Goal: Task Accomplishment & Management: Use online tool/utility

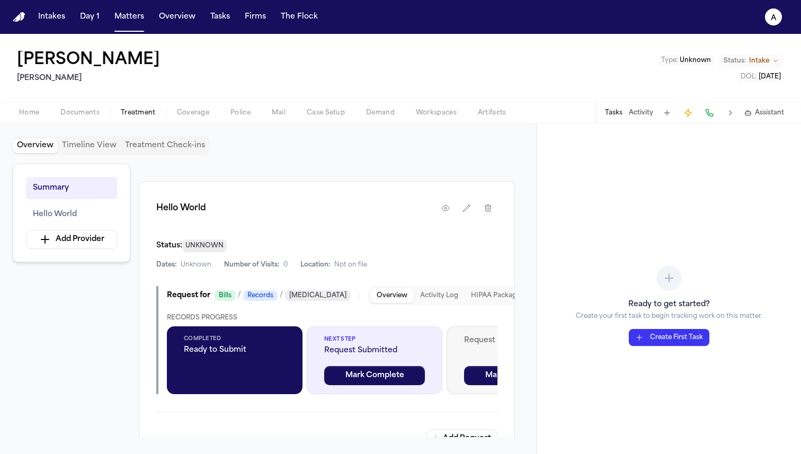
scroll to position [183, 0]
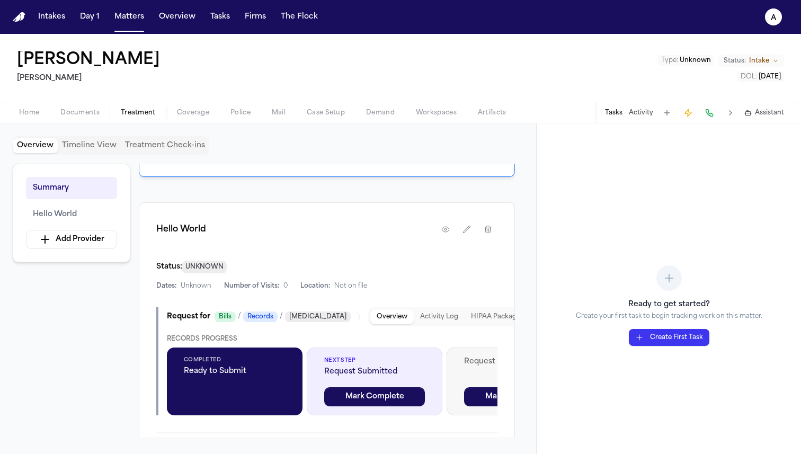
click at [466, 322] on button "HIPAA Package" at bounding box center [496, 316] width 62 height 15
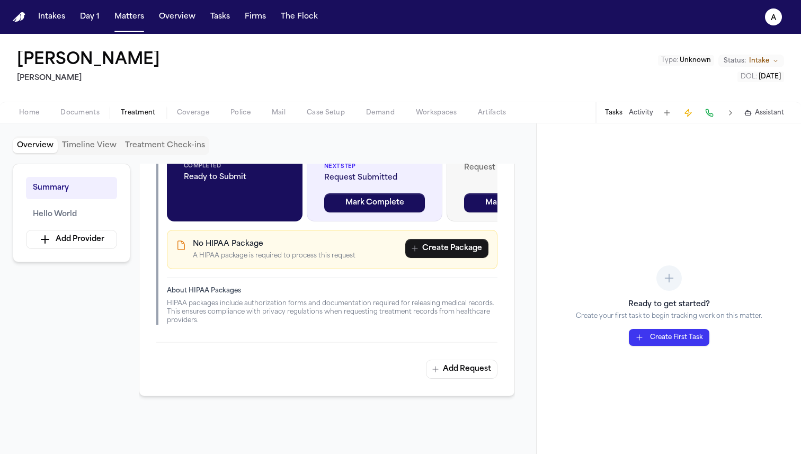
scroll to position [287, 0]
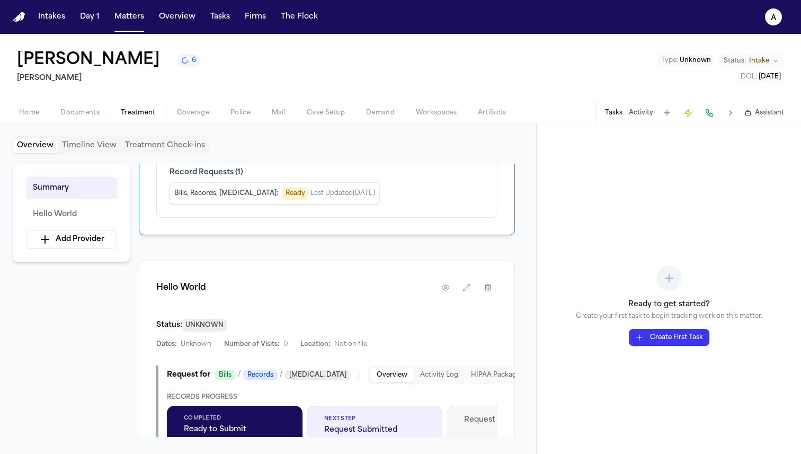
scroll to position [262, 0]
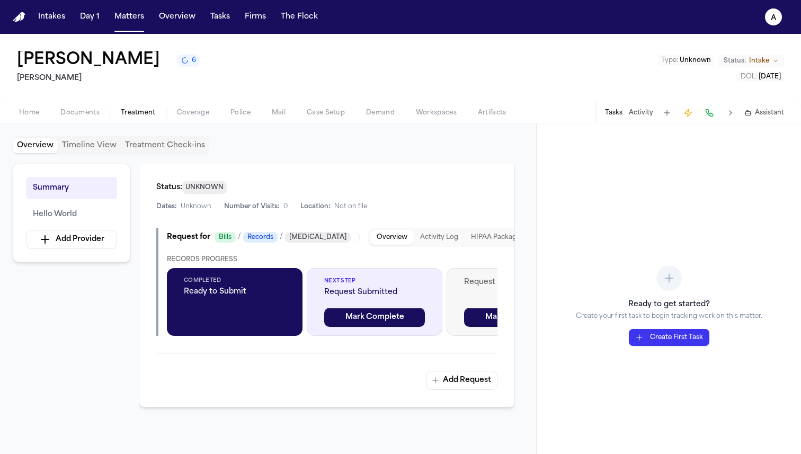
click at [468, 232] on button "HIPAA Package" at bounding box center [496, 237] width 62 height 15
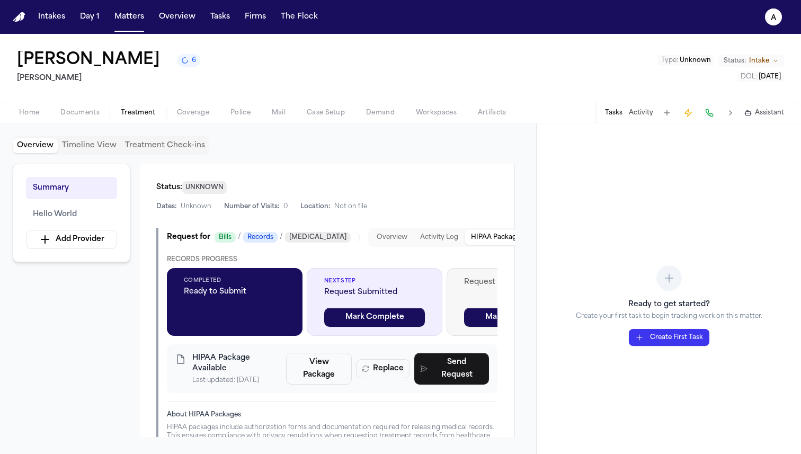
scroll to position [295, 0]
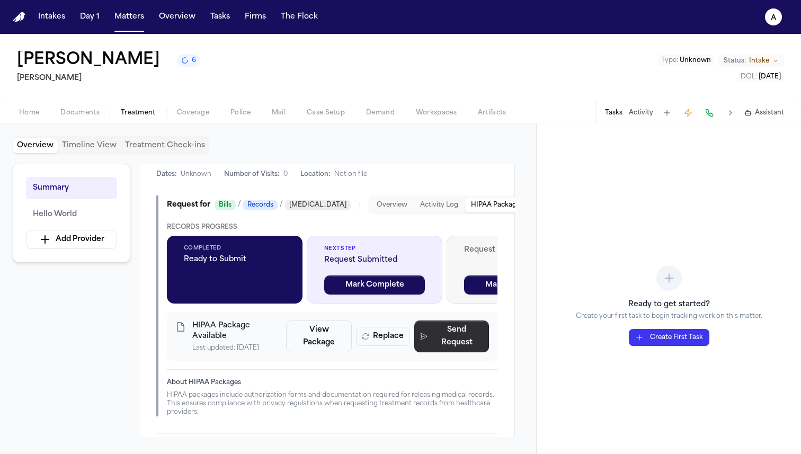
click at [442, 339] on button "Send Request" at bounding box center [451, 337] width 75 height 32
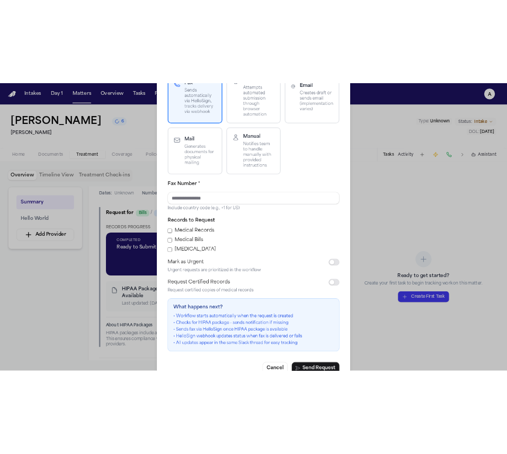
scroll to position [148, 0]
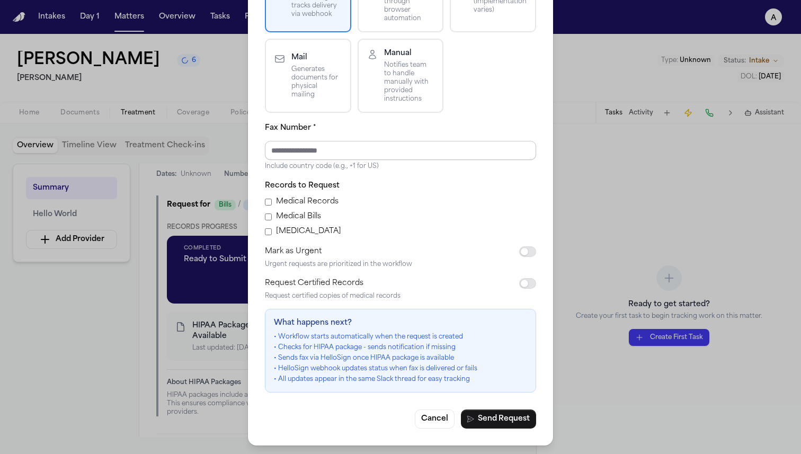
click at [312, 149] on input "Fax Number *" at bounding box center [400, 150] width 271 height 19
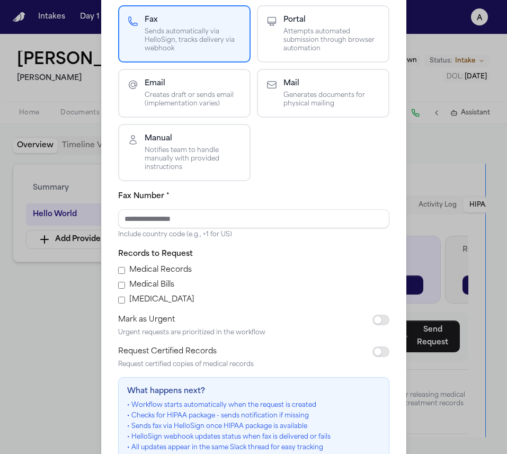
scroll to position [136, 0]
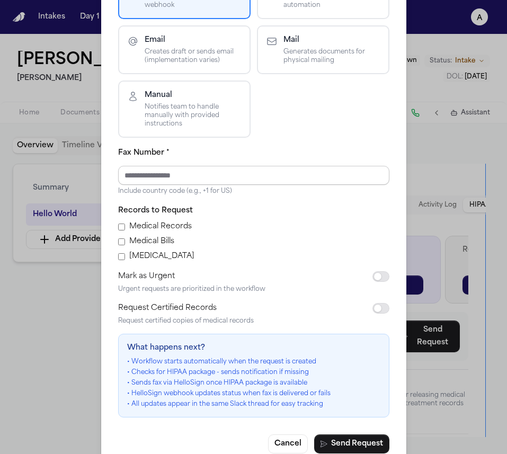
click at [251, 171] on input "Fax Number *" at bounding box center [253, 175] width 271 height 19
type input "**********"
click at [367, 438] on button "Send Request" at bounding box center [351, 443] width 75 height 19
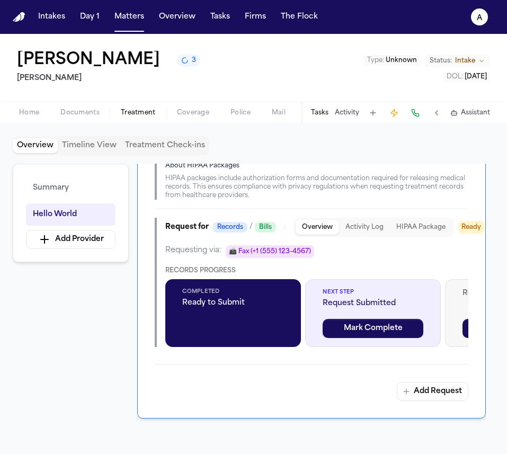
scroll to position [549, 0]
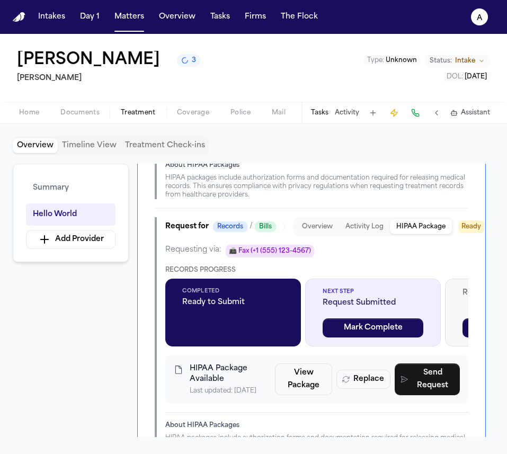
click at [449, 227] on button "HIPAA Package" at bounding box center [421, 226] width 62 height 15
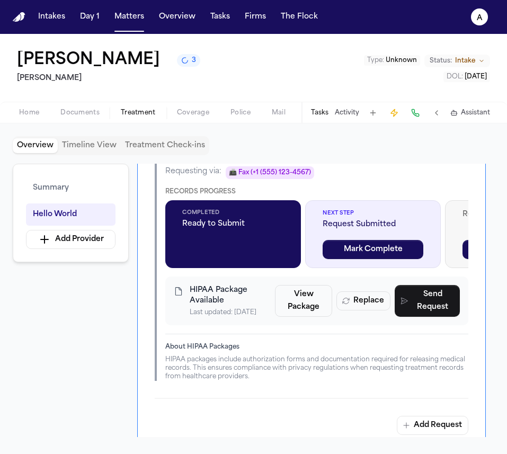
scroll to position [565, 0]
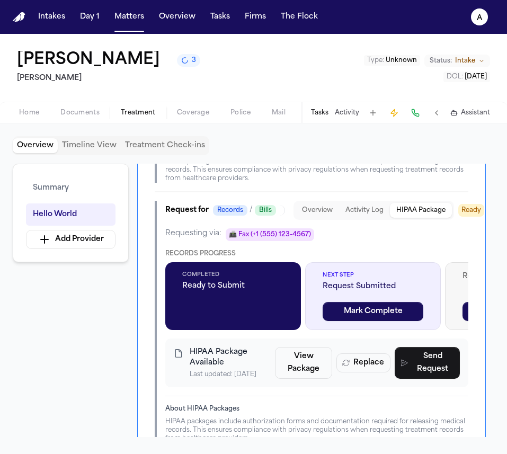
click at [303, 236] on span "📠 Fax (+1 (555) 123-4567)" at bounding box center [270, 234] width 88 height 13
drag, startPoint x: 310, startPoint y: 235, endPoint x: 227, endPoint y: 230, distance: 83.3
click at [221, 237] on div "Requesting via: 📠 Fax (+1 (555) 123-4567)" at bounding box center [316, 234] width 303 height 13
click at [250, 210] on div "Records / Bills" at bounding box center [244, 210] width 63 height 11
click at [287, 206] on div "Request for Records / Bills Overview Activity Log HIPAA Package Ready" at bounding box center [316, 210] width 303 height 19
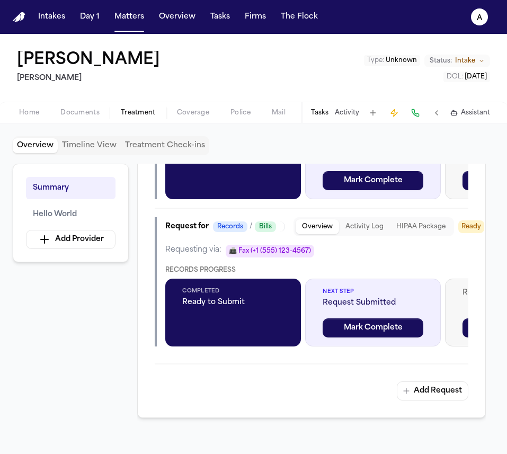
scroll to position [424, 0]
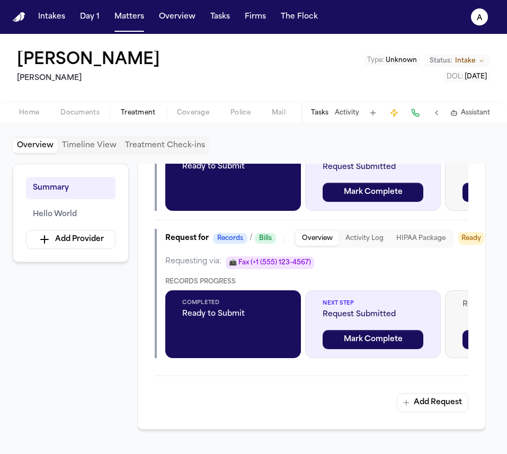
click at [425, 248] on div "Overview Activity Log HIPAA Package" at bounding box center [373, 238] width 161 height 19
click at [426, 244] on button "HIPAA Package" at bounding box center [421, 238] width 62 height 15
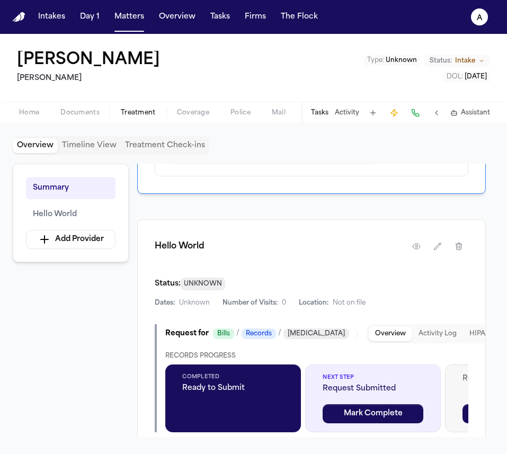
scroll to position [319, 0]
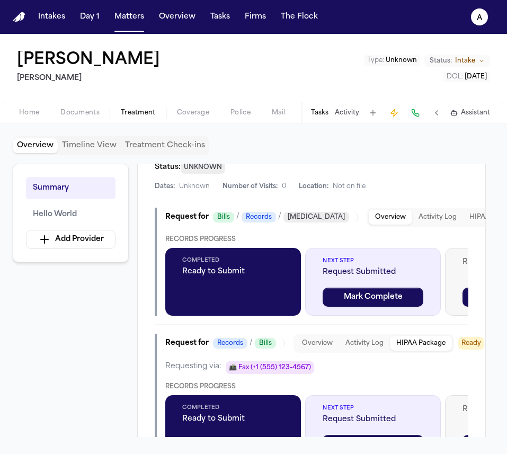
click at [466, 217] on button "HIPAA Package" at bounding box center [494, 217] width 62 height 15
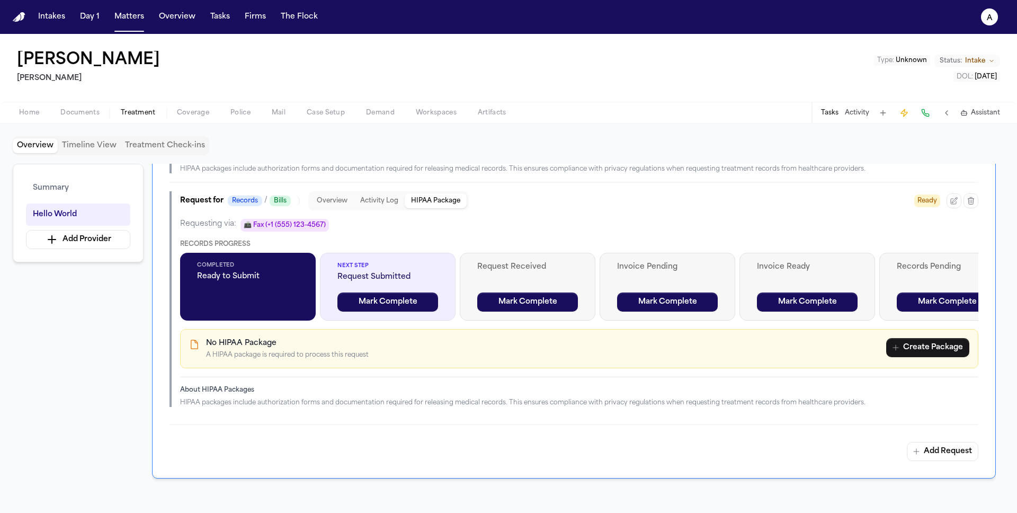
scroll to position [499, 0]
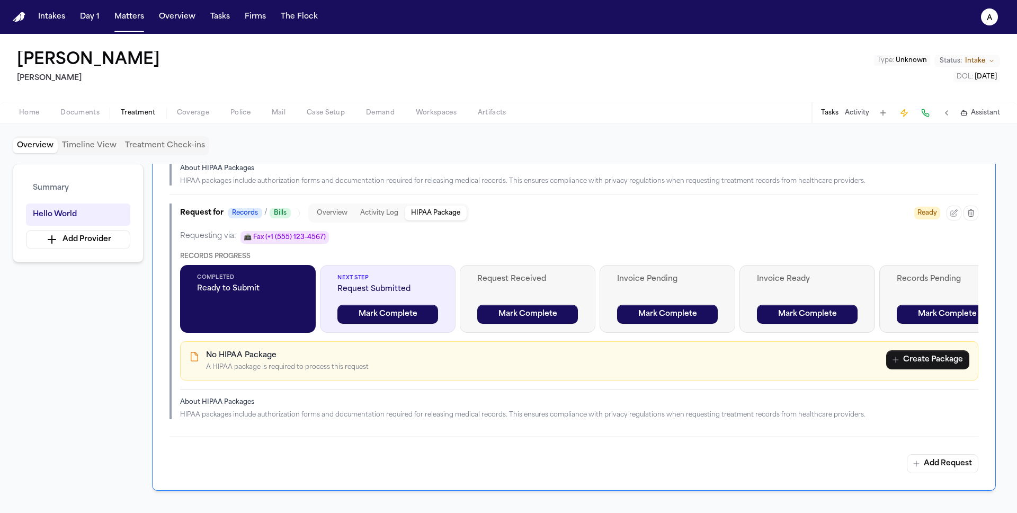
click at [253, 211] on span "Records" at bounding box center [245, 213] width 34 height 11
click at [287, 212] on span "Bills" at bounding box center [280, 213] width 21 height 11
click at [347, 211] on button "Overview" at bounding box center [331, 213] width 43 height 15
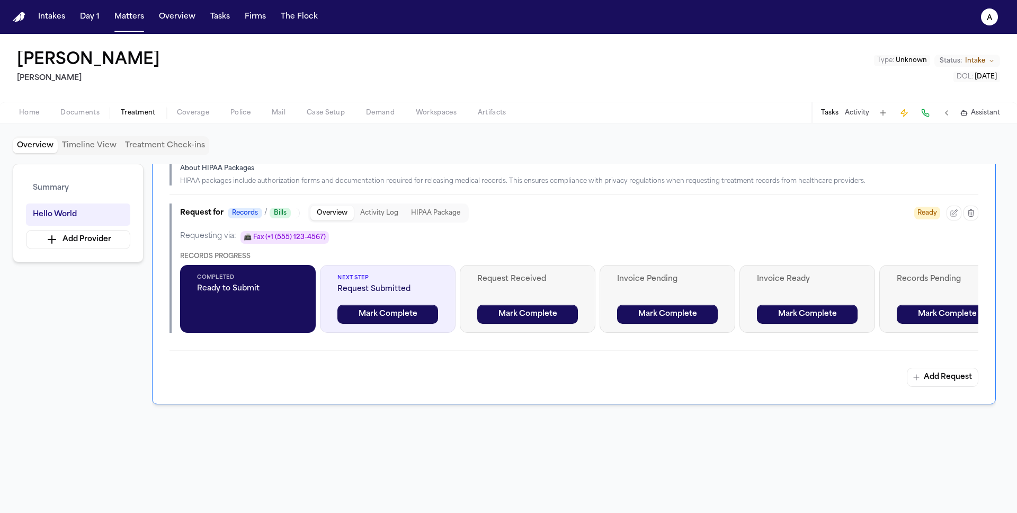
click at [389, 211] on button "Activity Log" at bounding box center [379, 213] width 51 height 15
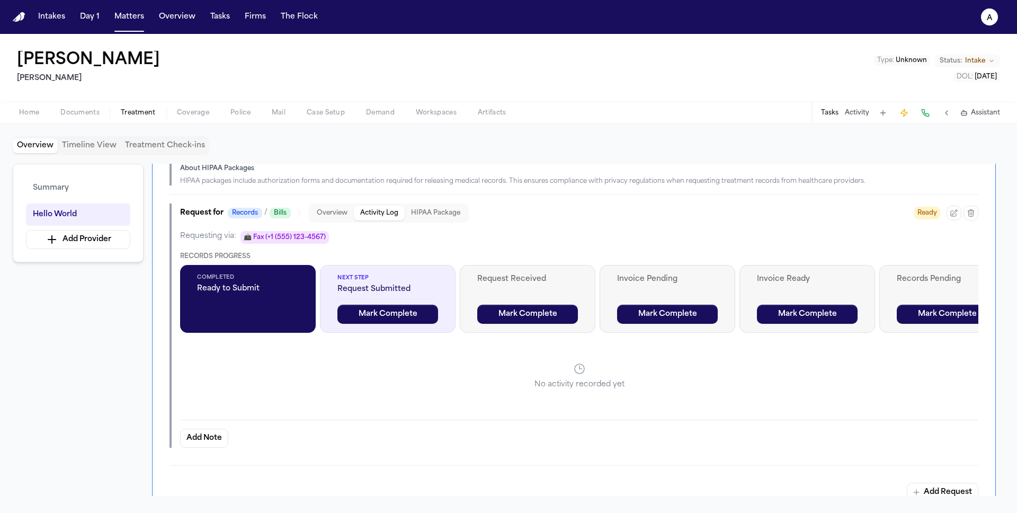
click at [431, 213] on button "HIPAA Package" at bounding box center [436, 213] width 62 height 15
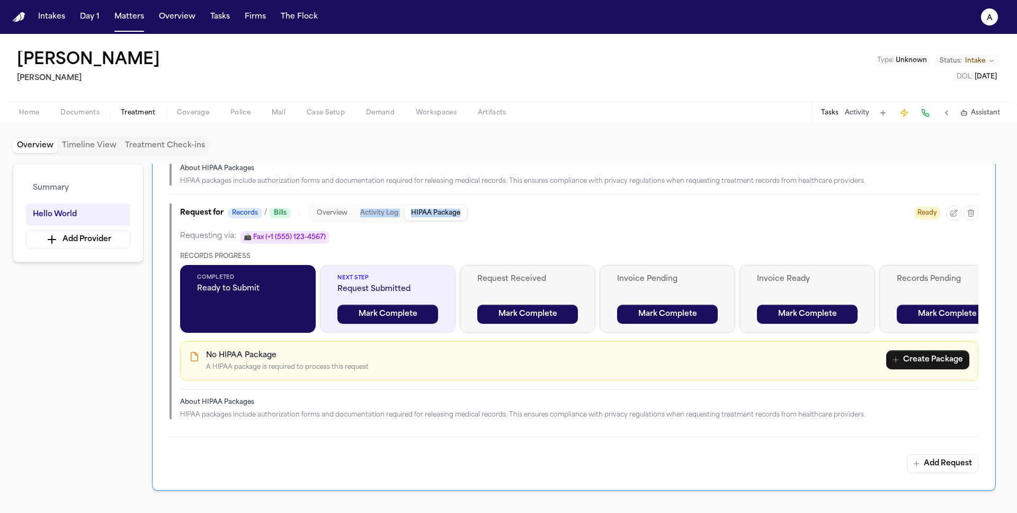
drag, startPoint x: 467, startPoint y: 210, endPoint x: 306, endPoint y: 219, distance: 161.8
click at [306, 219] on div "Overview Activity Log HIPAA Package" at bounding box center [607, 212] width 606 height 19
click at [506, 207] on div "Overview Activity Log HIPAA Package" at bounding box center [607, 212] width 606 height 19
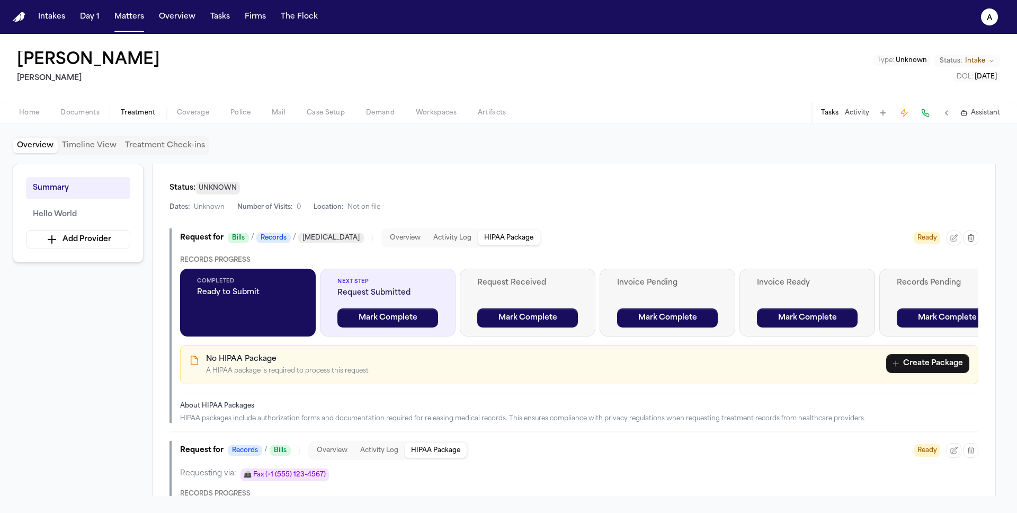
scroll to position [261, 0]
click at [506, 370] on button "Create Package" at bounding box center [927, 363] width 83 height 19
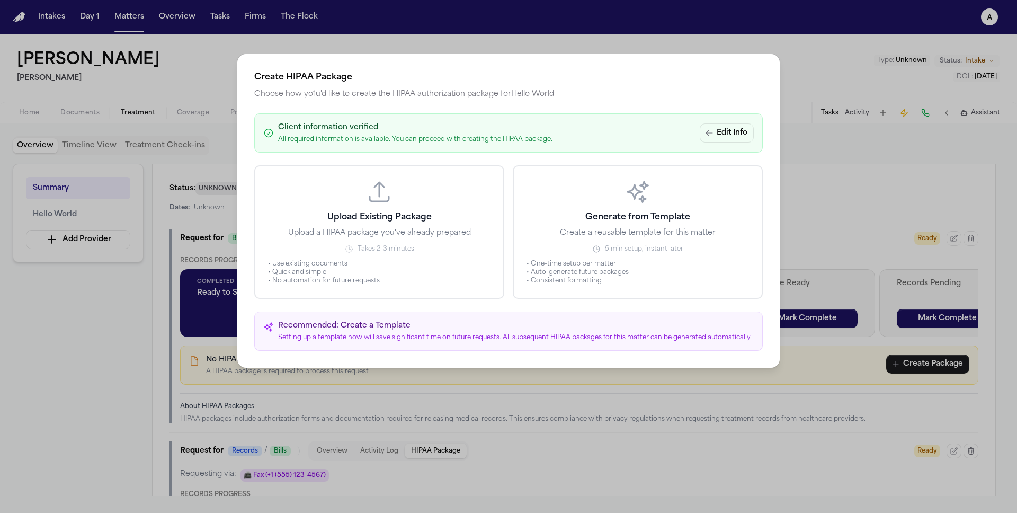
click at [506, 173] on button "Generate from Template Create a reusable template for this matter 5 min setup, …" at bounding box center [638, 232] width 250 height 134
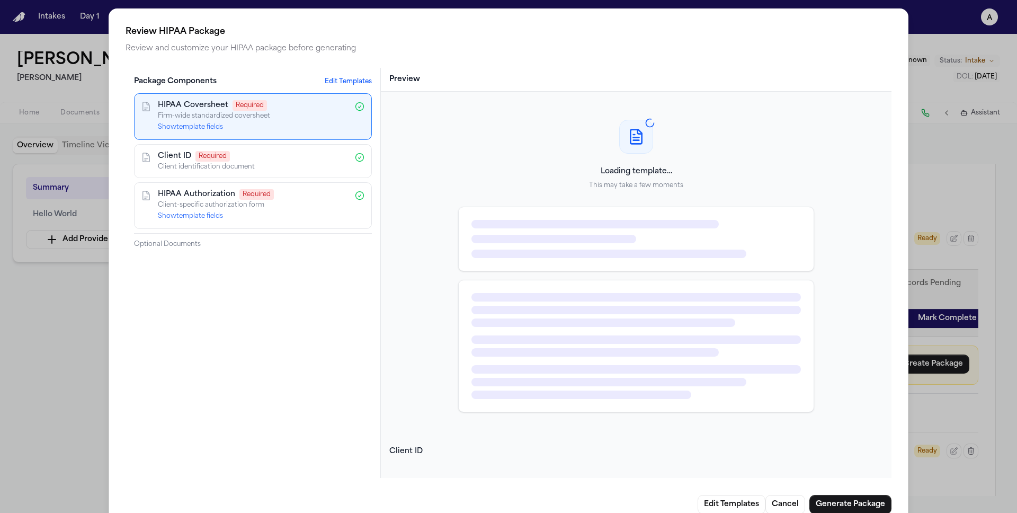
scroll to position [24, 0]
click at [506, 453] on button "Generate Package" at bounding box center [850, 504] width 82 height 19
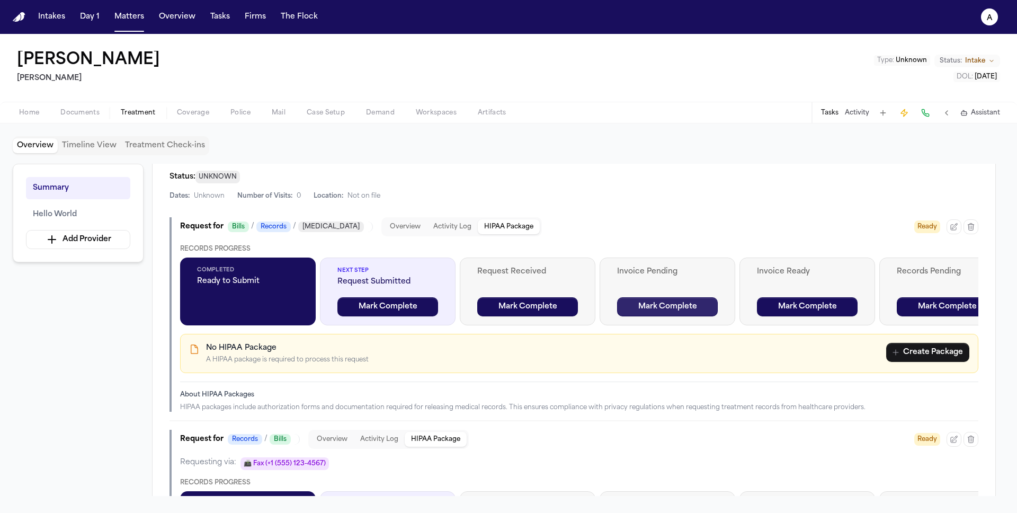
scroll to position [274, 0]
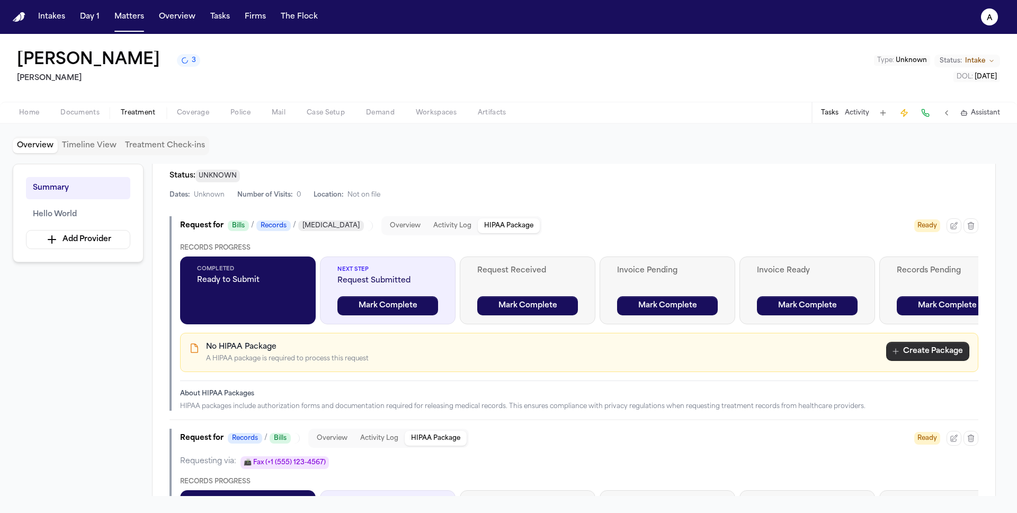
click at [506, 354] on button "Create Package" at bounding box center [927, 351] width 83 height 19
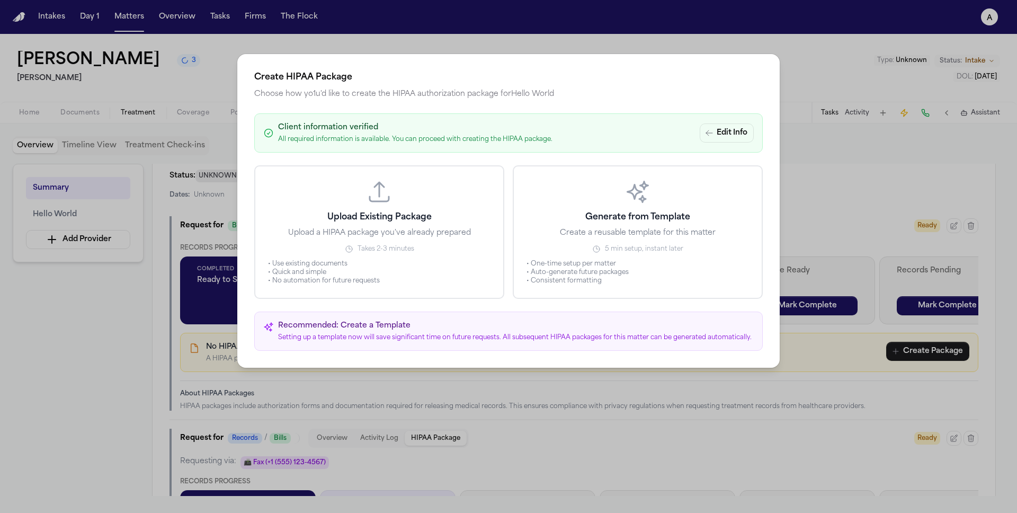
click at [506, 259] on button "Generate from Template Create a reusable template for this matter 5 min setup, …" at bounding box center [638, 232] width 250 height 134
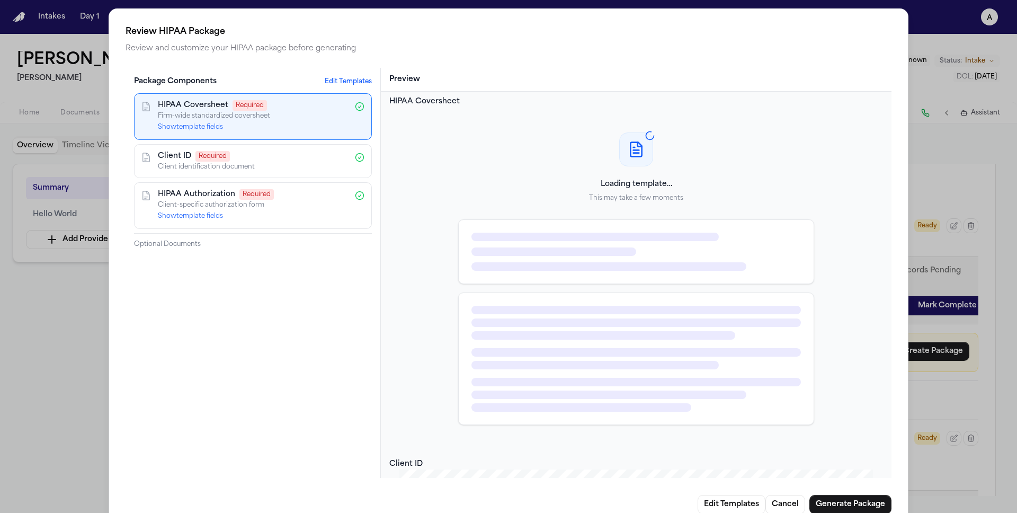
scroll to position [11, 0]
click at [506, 453] on button "Generate Package" at bounding box center [850, 504] width 82 height 19
